Goal: Task Accomplishment & Management: Use online tool/utility

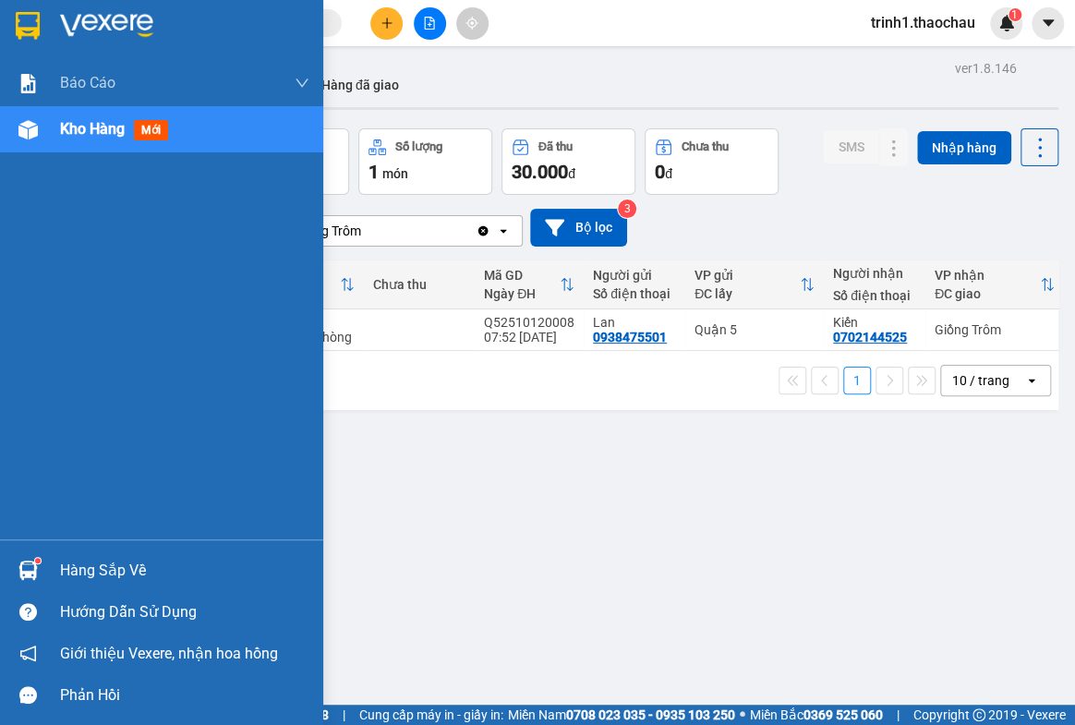
click at [96, 567] on div "Hàng sắp về" at bounding box center [184, 571] width 249 height 28
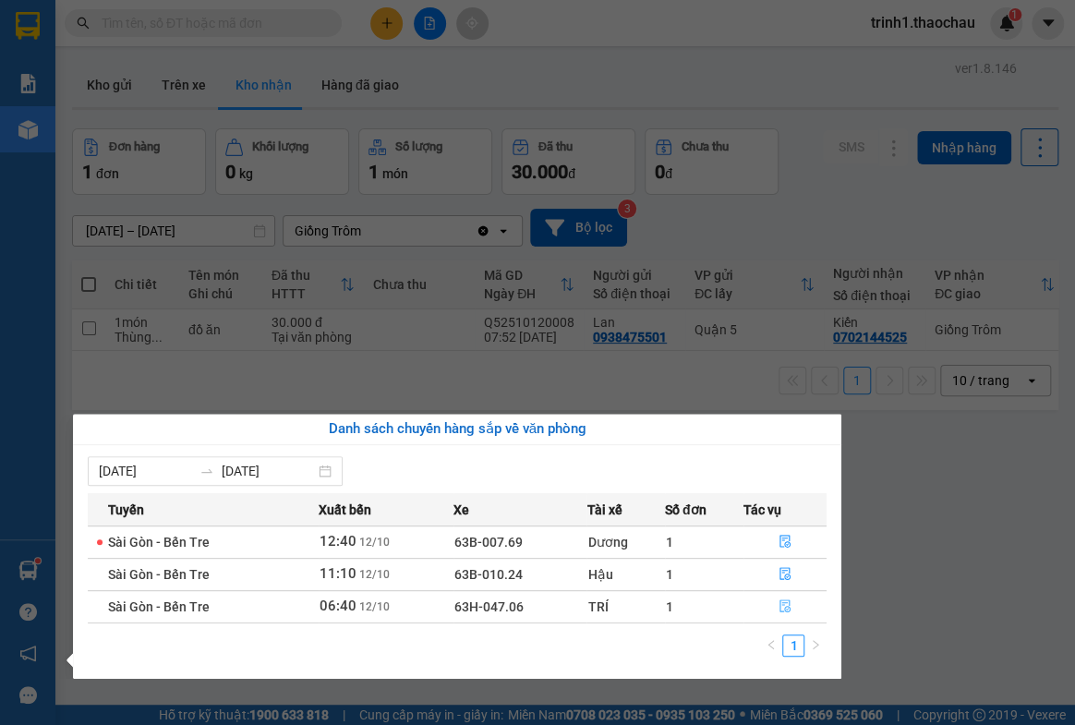
click at [785, 608] on icon "file-done" at bounding box center [784, 605] width 11 height 13
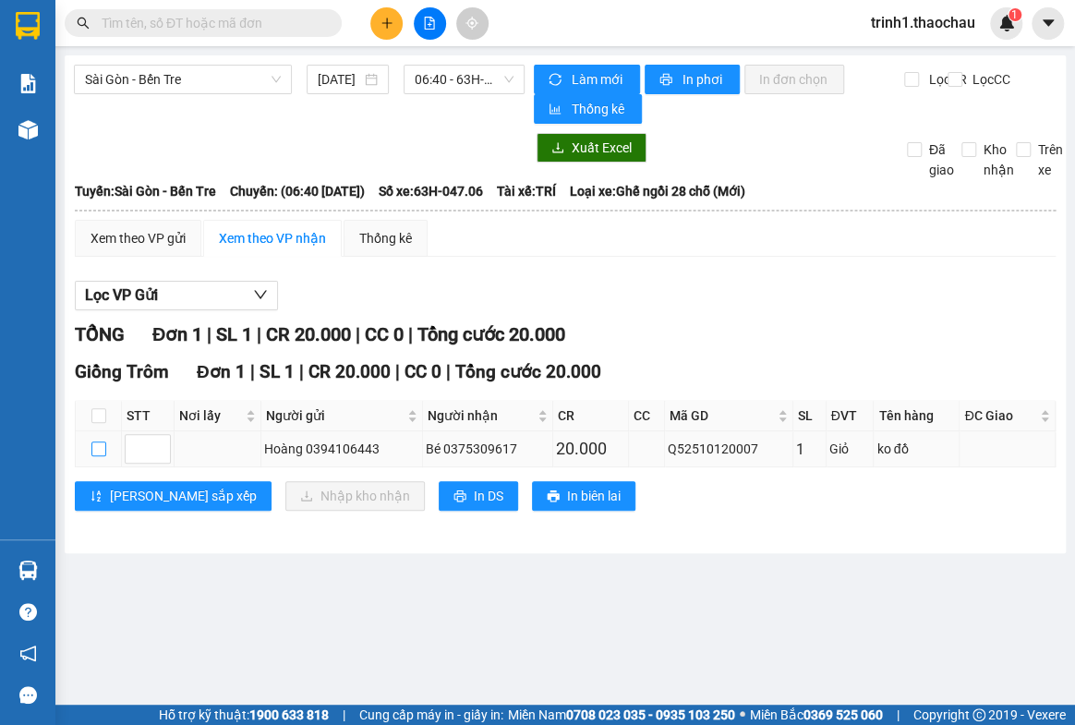
click at [96, 448] on input "checkbox" at bounding box center [98, 448] width 15 height 15
checkbox input "true"
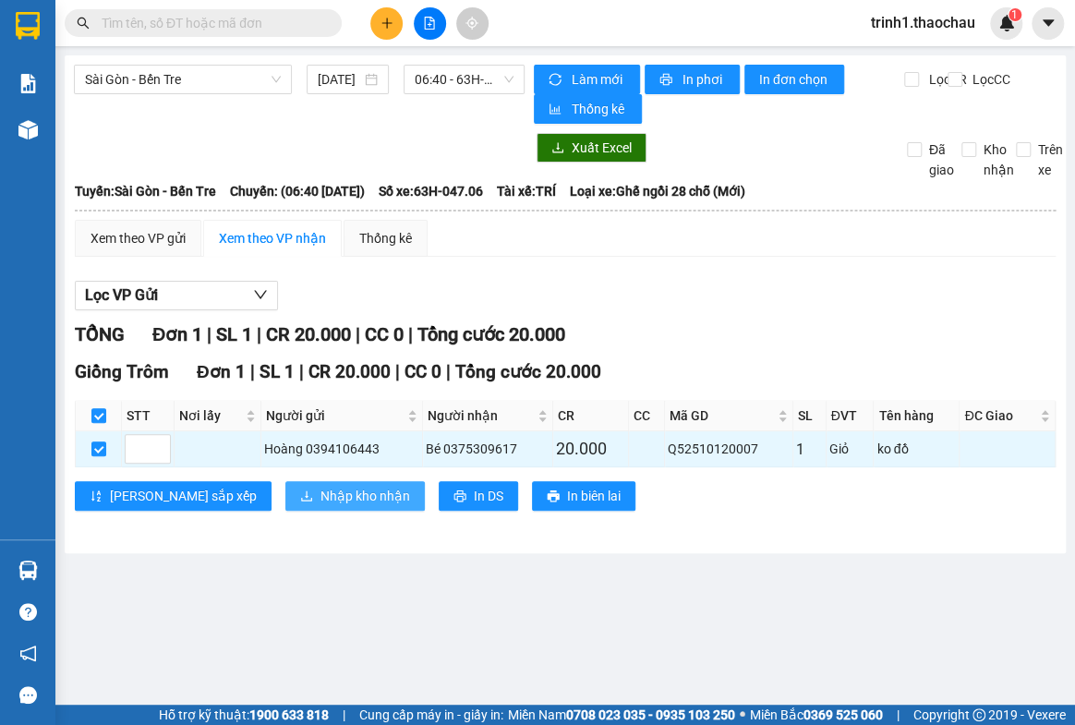
click at [320, 489] on span "Nhập kho nhận" at bounding box center [365, 496] width 90 height 20
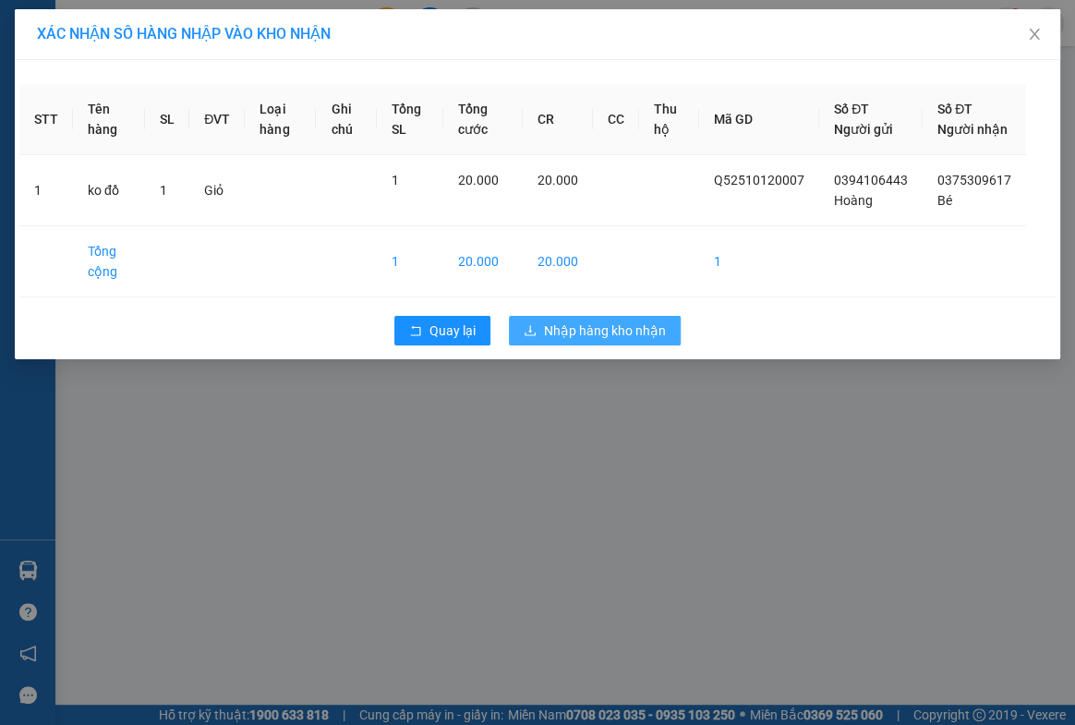
click at [599, 341] on span "Nhập hàng kho nhận" at bounding box center [605, 330] width 122 height 20
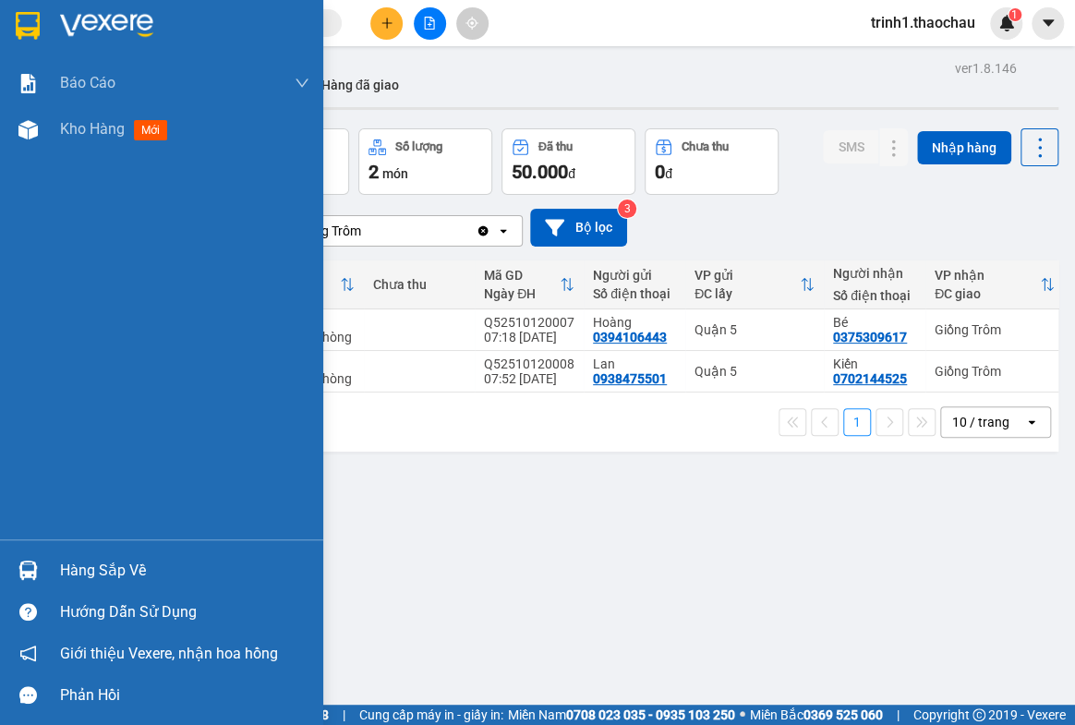
click at [117, 582] on div "Hàng sắp về" at bounding box center [184, 571] width 249 height 28
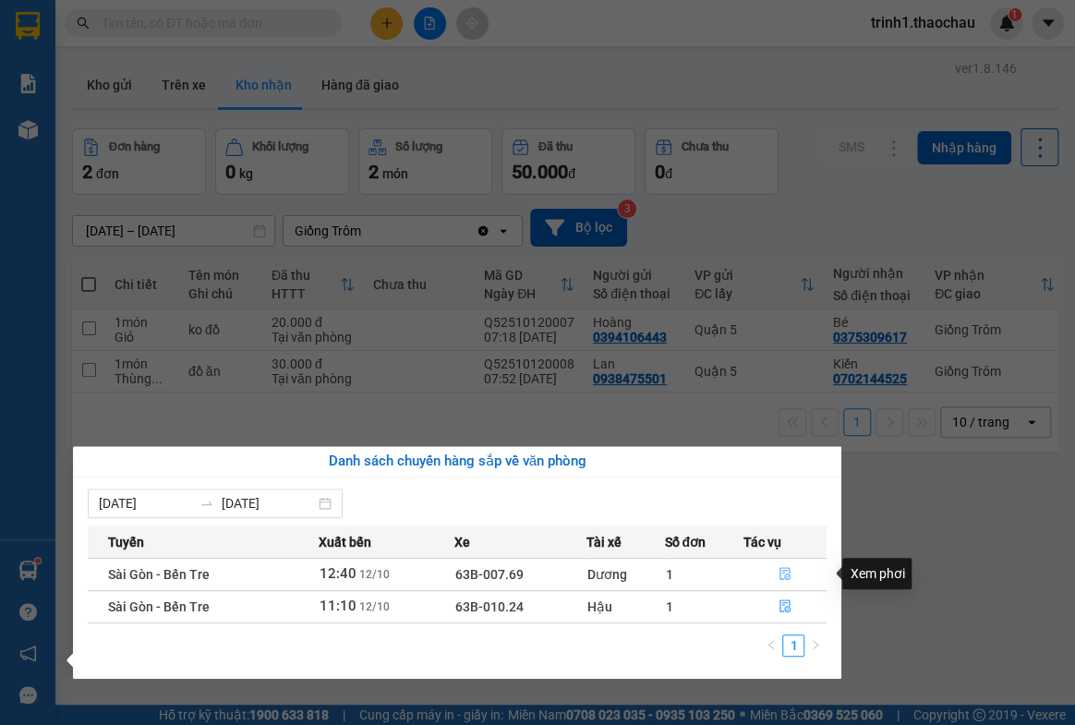
click at [786, 574] on icon "file-done" at bounding box center [785, 573] width 13 height 13
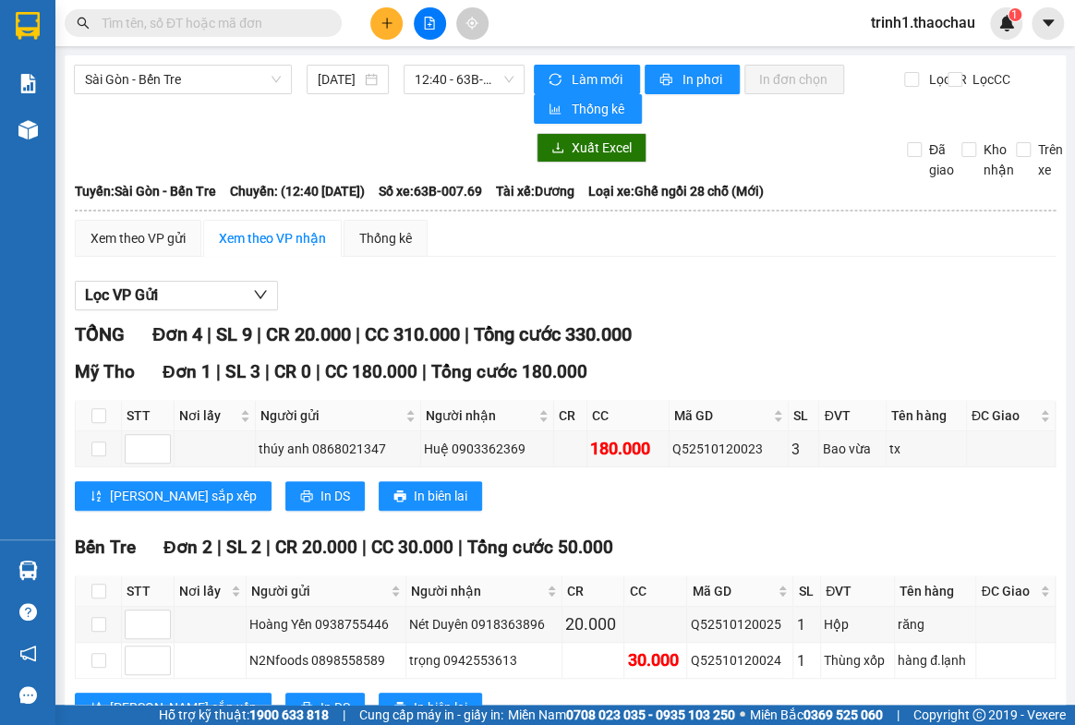
scroll to position [242, 0]
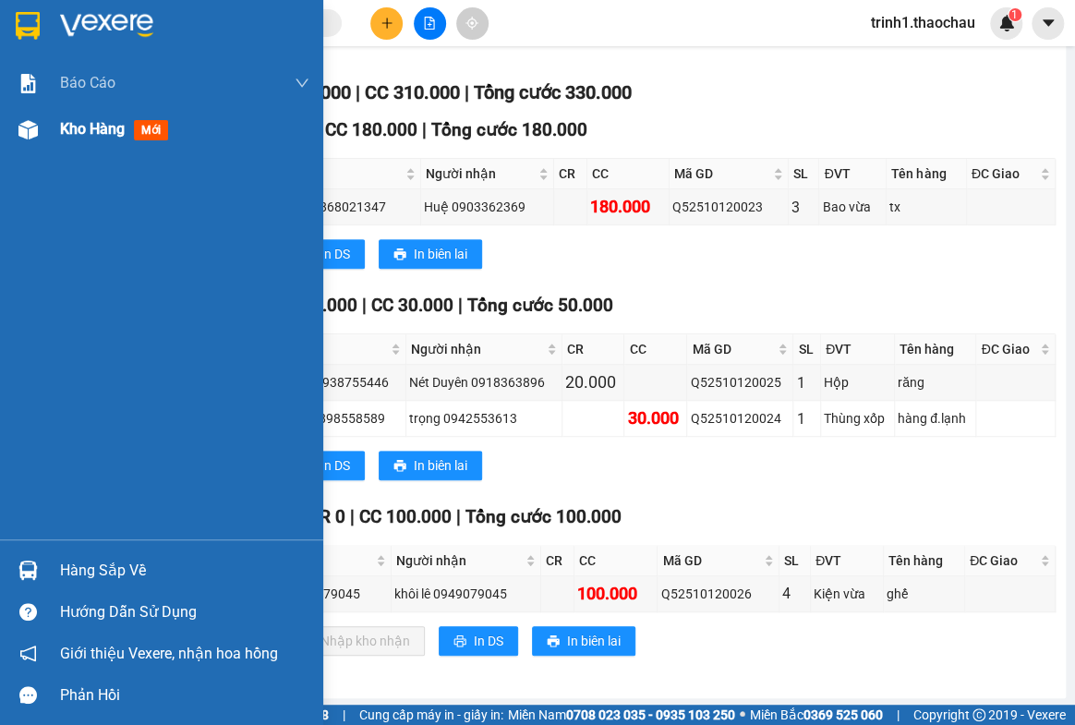
click at [90, 115] on div "Kho hàng mới" at bounding box center [184, 129] width 249 height 46
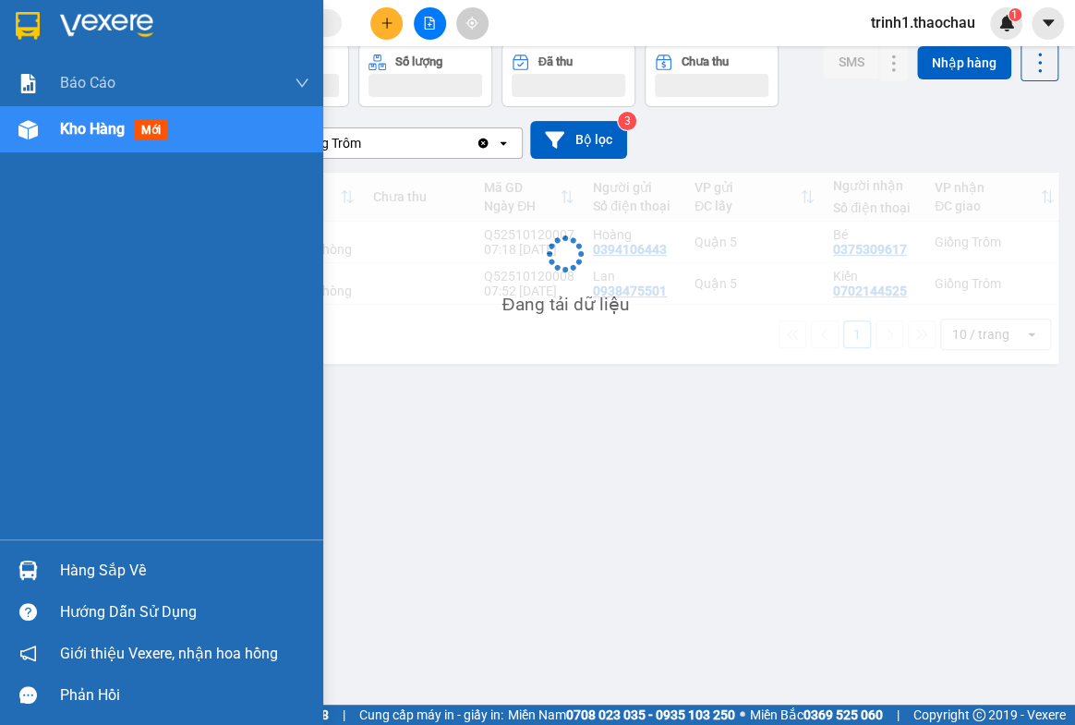
scroll to position [84, 0]
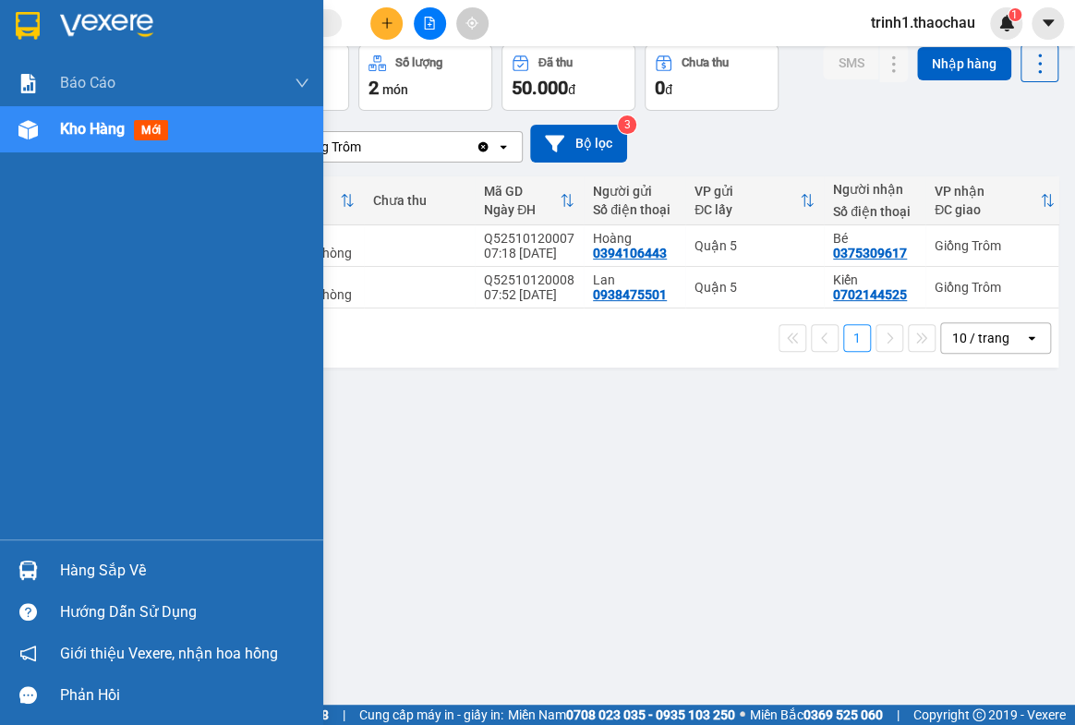
click at [83, 561] on div "Hàng sắp về" at bounding box center [184, 571] width 249 height 28
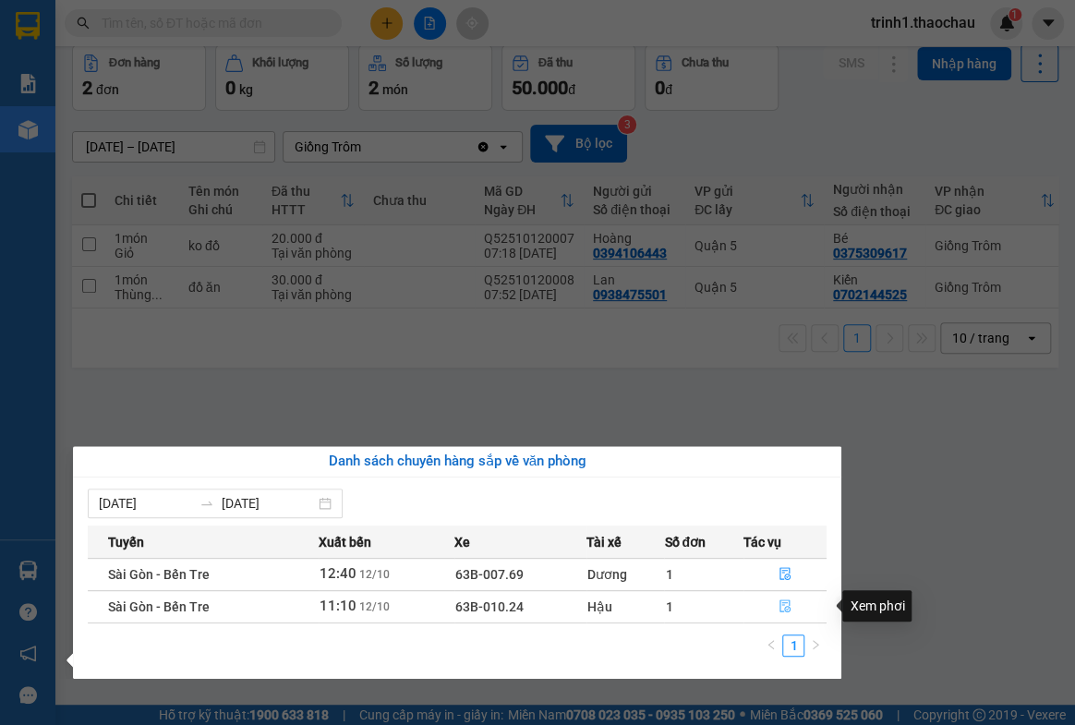
click at [785, 608] on icon "file-done" at bounding box center [784, 605] width 11 height 13
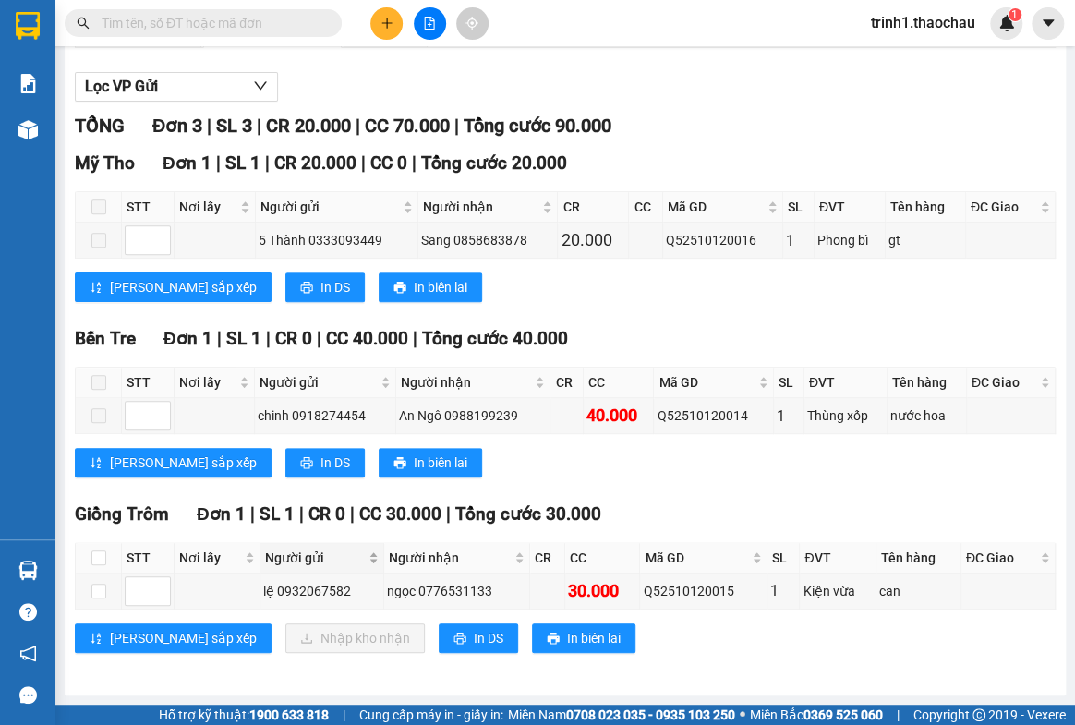
scroll to position [207, 0]
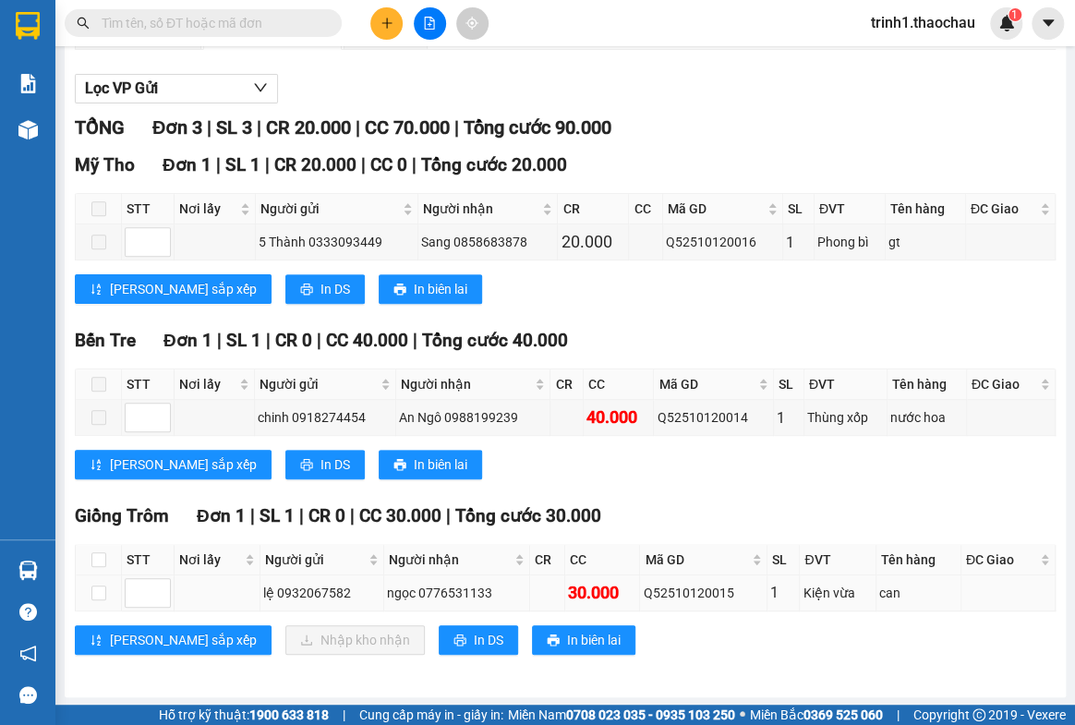
click at [89, 592] on td at bounding box center [99, 593] width 46 height 36
click at [97, 591] on input "checkbox" at bounding box center [98, 593] width 15 height 15
checkbox input "true"
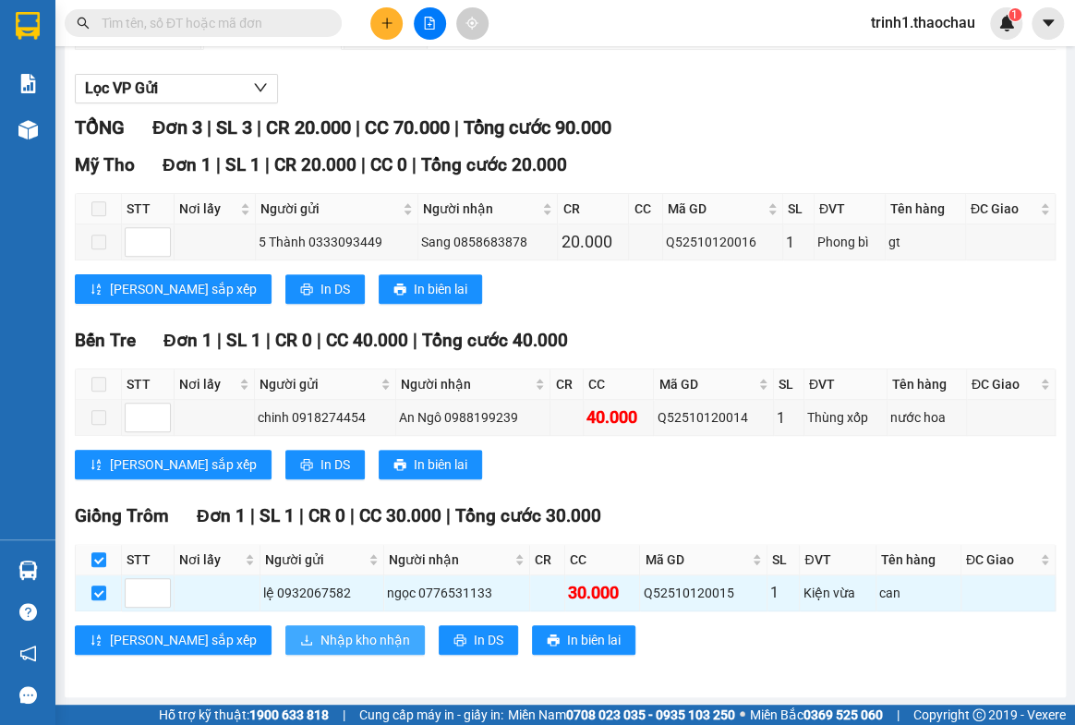
click at [320, 642] on span "Nhập kho nhận" at bounding box center [365, 640] width 90 height 20
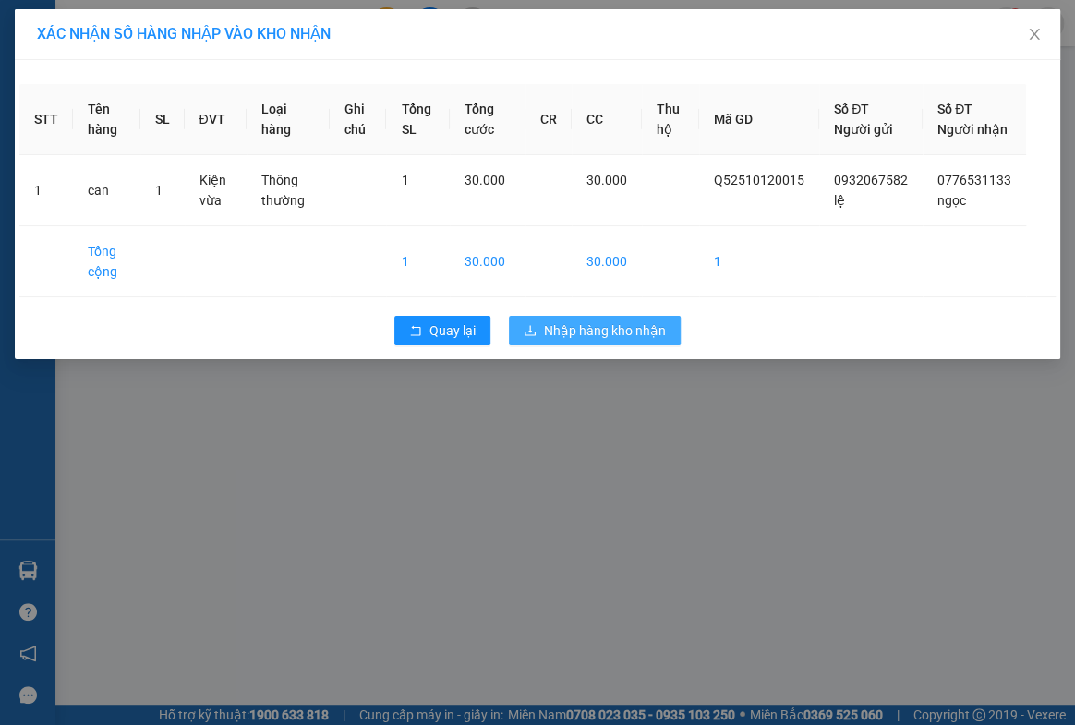
click at [646, 341] on span "Nhập hàng kho nhận" at bounding box center [605, 330] width 122 height 20
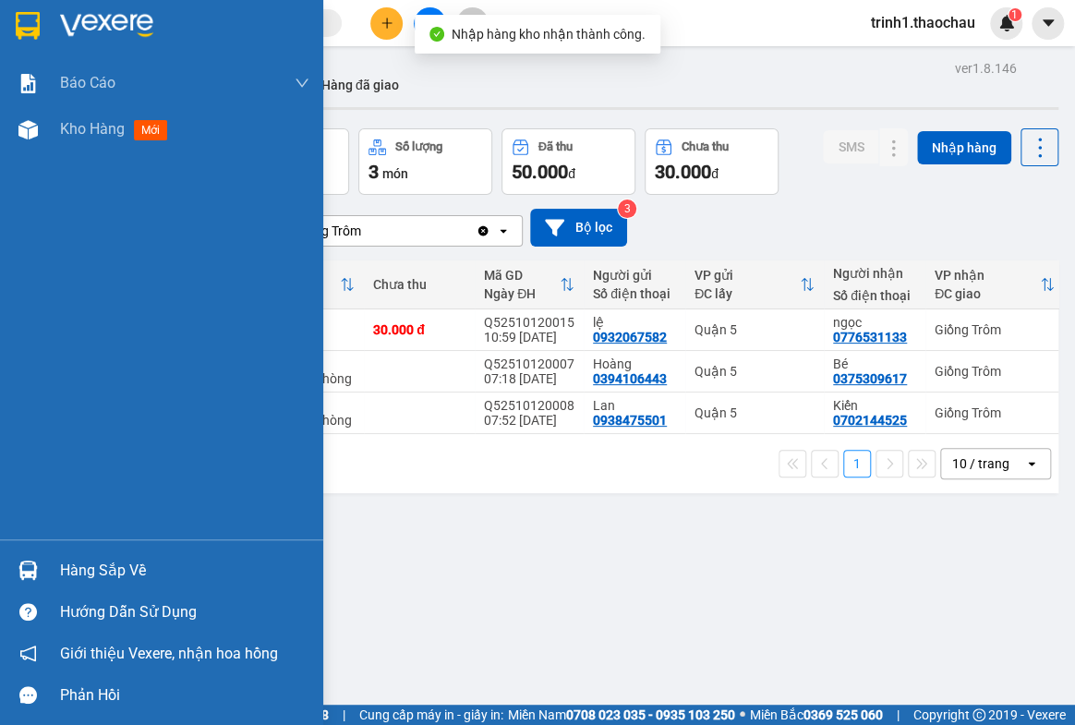
click at [113, 567] on div "Hàng sắp về" at bounding box center [184, 571] width 249 height 28
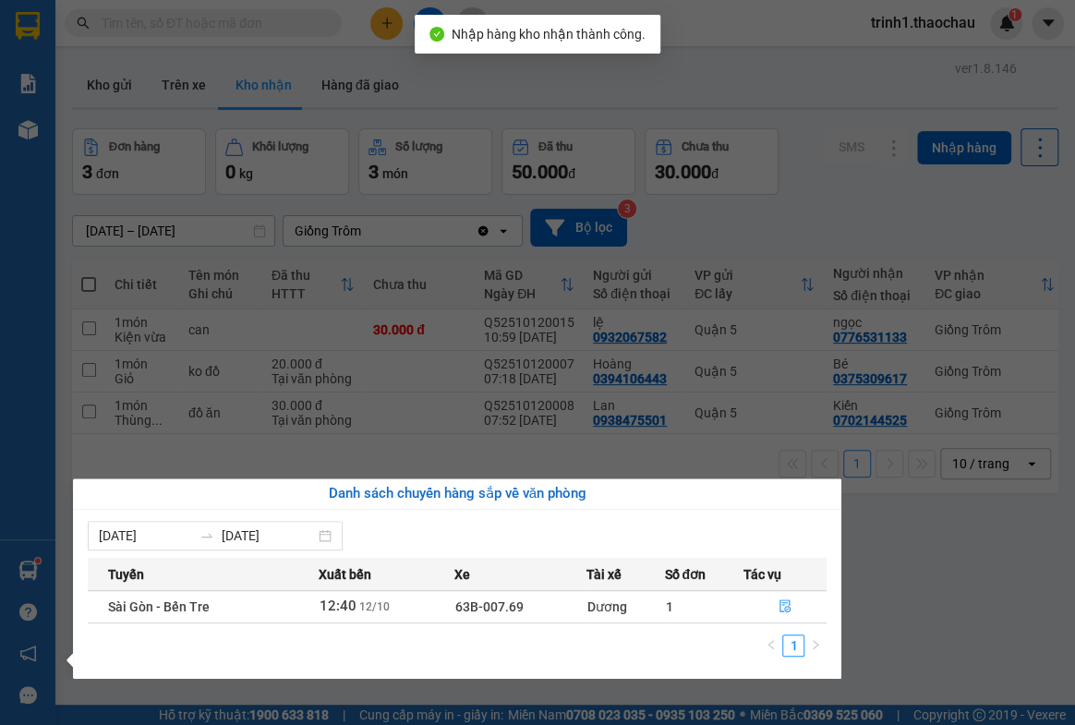
click at [980, 576] on section "Kết quả tìm kiếm ( 0 ) Bộ lọc No Data trinh1.thaochau 1 Báo cáo Báo cáo dòng ti…" at bounding box center [537, 362] width 1075 height 725
